Goal: Navigation & Orientation: Find specific page/section

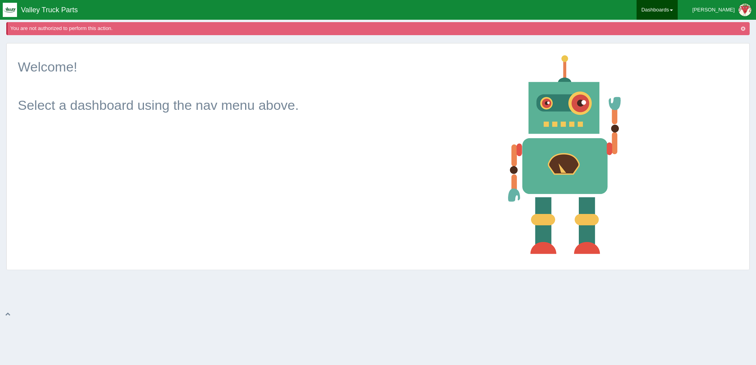
click at [673, 10] on span at bounding box center [671, 10] width 3 height 2
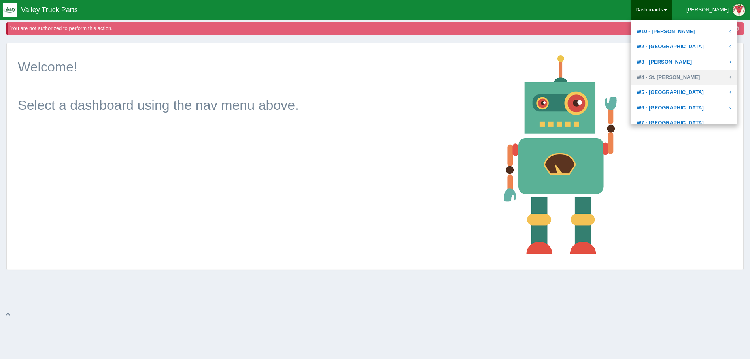
scroll to position [316, 0]
click at [685, 77] on link "W4 - St. [PERSON_NAME]" at bounding box center [684, 77] width 107 height 15
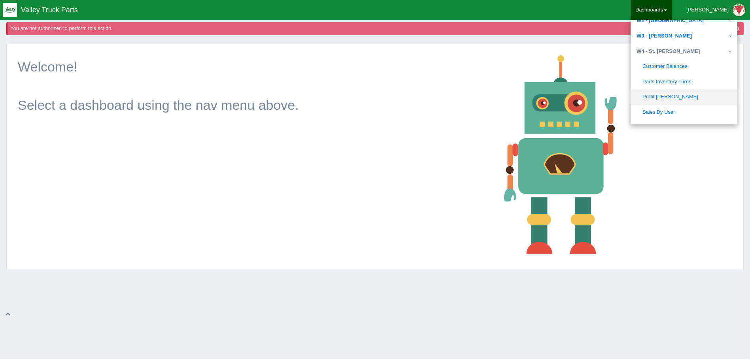
scroll to position [356, 0]
click at [688, 100] on link "Sales By User" at bounding box center [684, 98] width 107 height 15
